Goal: Task Accomplishment & Management: Complete application form

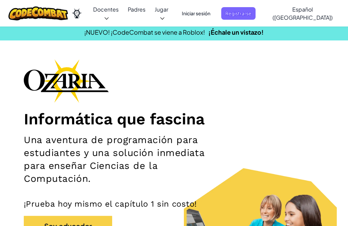
click at [255, 15] on span "Registrarse" at bounding box center [238, 13] width 34 height 13
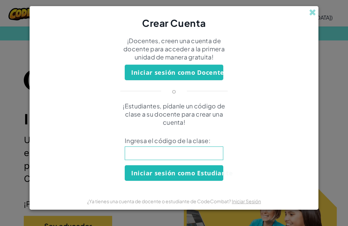
click at [212, 159] on input at bounding box center [174, 153] width 98 height 14
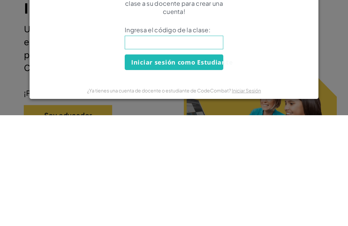
scroll to position [111, 0]
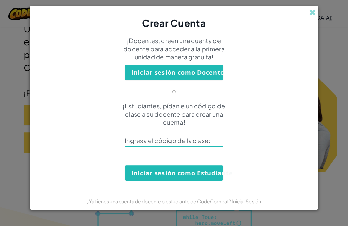
paste input "GateTrueLock"
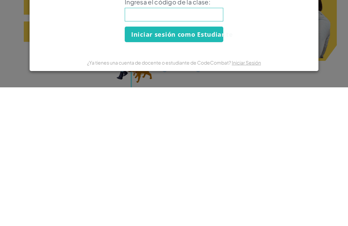
type input "GateTrueLock"
click at [203, 165] on button "Iniciar sesión como Estudiante" at bounding box center [174, 173] width 98 height 16
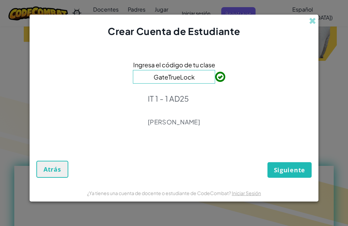
click at [288, 168] on span "Siguiente" at bounding box center [289, 170] width 31 height 8
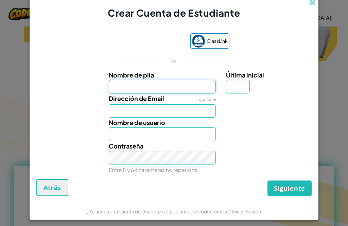
click at [176, 87] on input "Nombre de pila" at bounding box center [162, 87] width 107 height 14
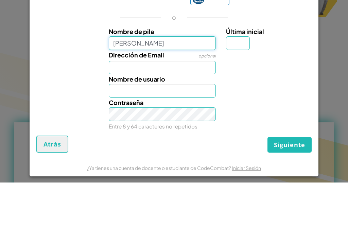
type input "[PERSON_NAME]"
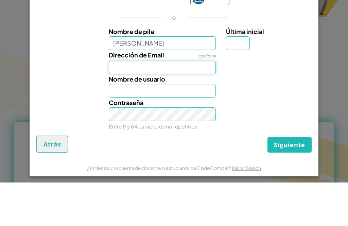
click at [196, 104] on input "Dirección de Email" at bounding box center [162, 111] width 107 height 14
type input "[PERSON_NAME]"
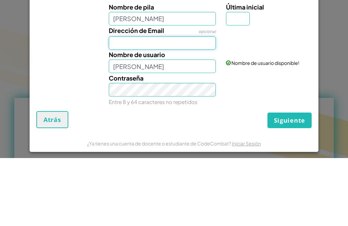
scroll to position [289, 0]
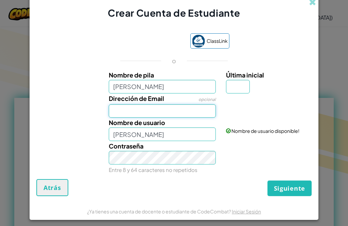
type input "maemso21,emU"
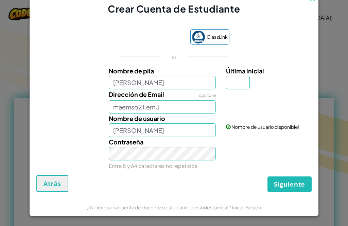
scroll to position [6, 0]
click at [205, 106] on input "maemso21,emU" at bounding box center [162, 107] width 107 height 14
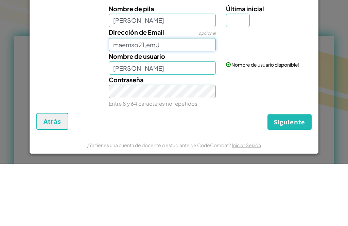
click at [190, 100] on input "maemso21,emU" at bounding box center [162, 107] width 107 height 14
click at [194, 100] on input "maemso21,emU" at bounding box center [162, 107] width 107 height 14
click at [197, 100] on input "maemso21,emU" at bounding box center [162, 107] width 107 height 14
click at [199, 100] on input "maemso21,emU" at bounding box center [162, 107] width 107 height 14
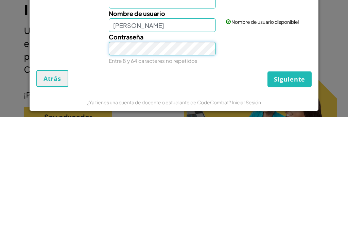
scroll to position [-6, 0]
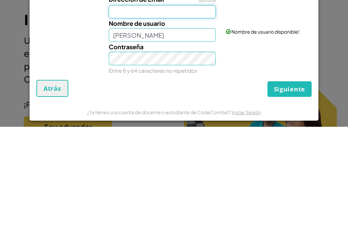
click at [197, 104] on input "Dirección de Email" at bounding box center [162, 111] width 107 height 14
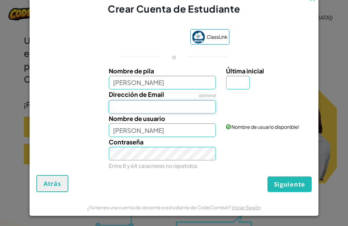
scroll to position [0, 0]
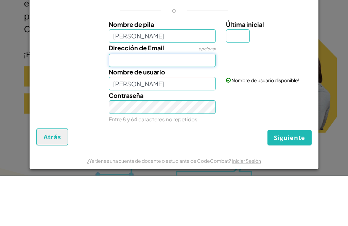
click at [182, 104] on input "Dirección de Email" at bounding box center [162, 111] width 107 height 14
paste input "[EMAIL_ADDRESS][DOMAIN_NAME]"
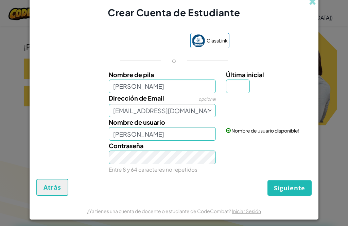
scroll to position [158, 0]
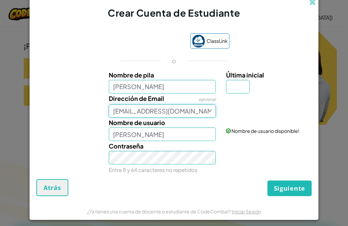
type input "[EMAIL_ADDRESS][DOMAIN_NAME]"
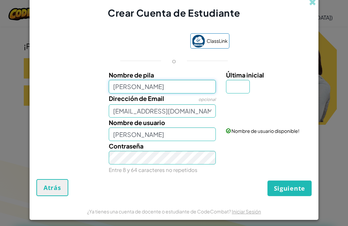
click at [196, 93] on input "[PERSON_NAME]" at bounding box center [162, 87] width 107 height 14
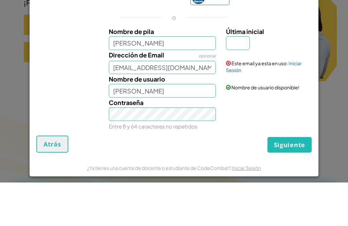
click at [295, 104] on link "Iniciar Sesión" at bounding box center [264, 110] width 76 height 13
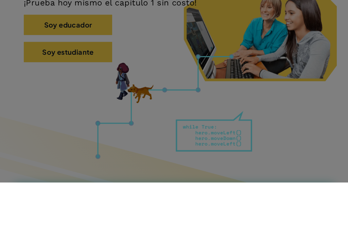
scroll to position [201, 0]
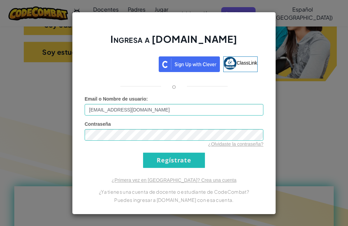
click at [190, 167] on input "Regístrate" at bounding box center [174, 159] width 62 height 15
